Goal: Task Accomplishment & Management: Use online tool/utility

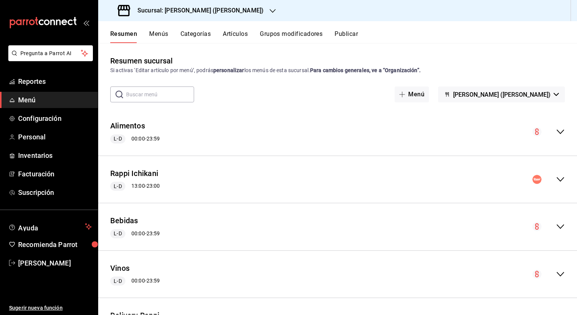
click at [173, 14] on h3 "Sucursal: [PERSON_NAME] ([PERSON_NAME])" at bounding box center [197, 10] width 132 height 9
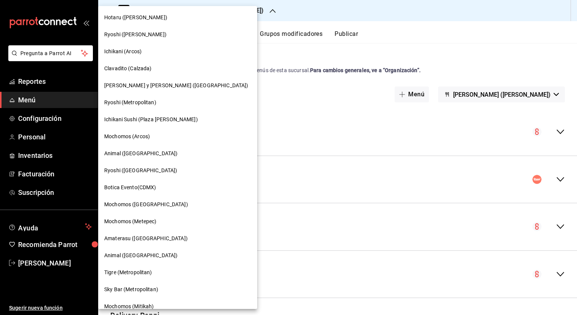
click at [121, 39] on div "Ryoshi ([PERSON_NAME])" at bounding box center [177, 34] width 159 height 17
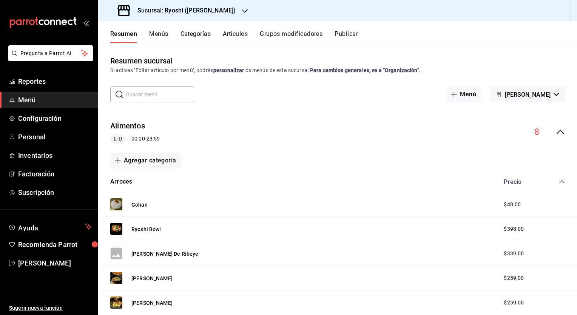
click at [34, 99] on span "Menú" at bounding box center [55, 100] width 74 height 10
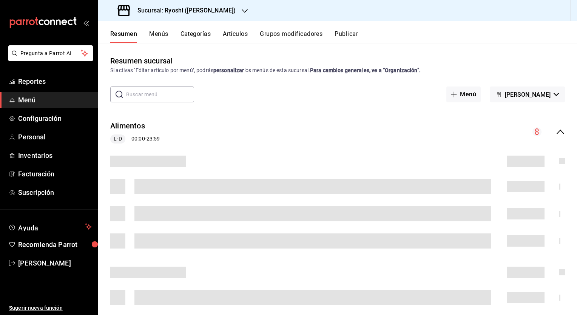
click at [161, 33] on button "Menús" at bounding box center [158, 36] width 19 height 13
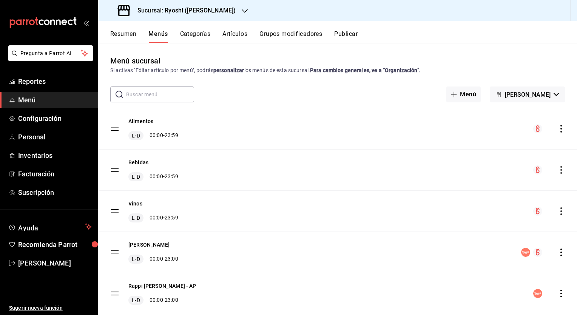
click at [557, 128] on icon "actions" at bounding box center [561, 129] width 8 height 8
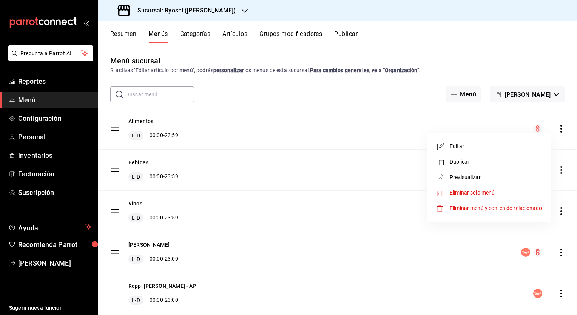
click at [479, 176] on span "Previsualizar" at bounding box center [495, 177] width 92 height 8
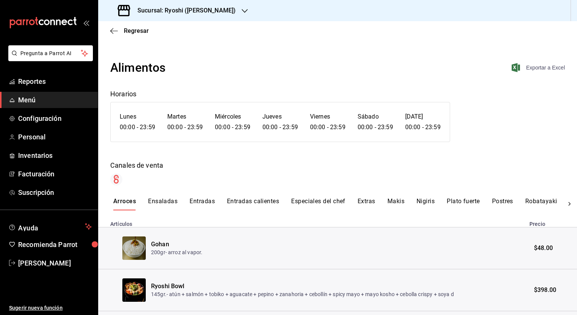
click at [530, 64] on span "Exportar a Excel" at bounding box center [539, 67] width 52 height 9
click at [143, 31] on span "Regresar" at bounding box center [136, 30] width 25 height 7
